Goal: Task Accomplishment & Management: Manage account settings

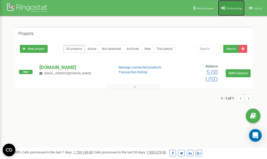
click at [234, 10] on link "Profile settings" at bounding box center [231, 8] width 27 height 16
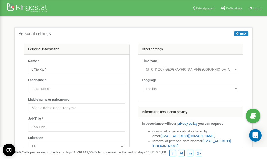
scroll to position [26, 0]
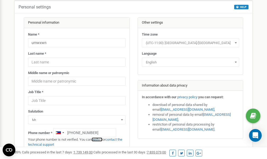
click at [98, 139] on link "verify it" at bounding box center [97, 139] width 11 height 4
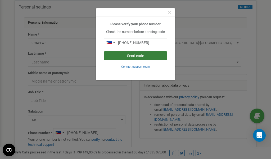
click at [135, 56] on button "Send code" at bounding box center [135, 55] width 63 height 9
